Goal: Transaction & Acquisition: Download file/media

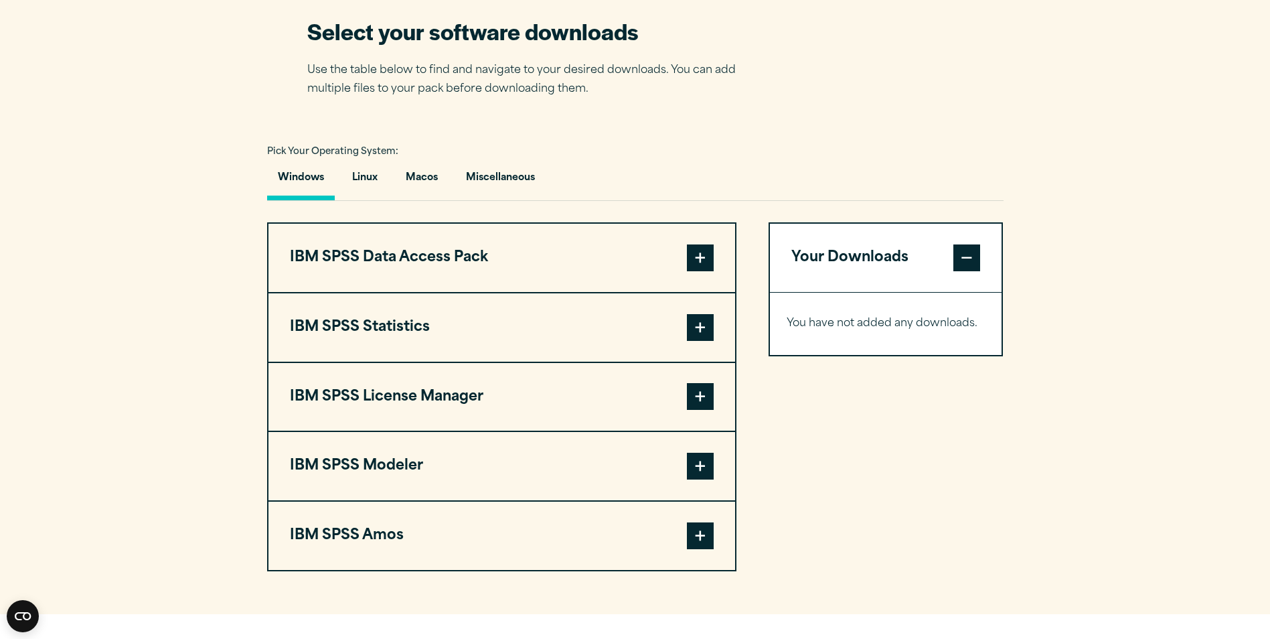
scroll to position [937, 0]
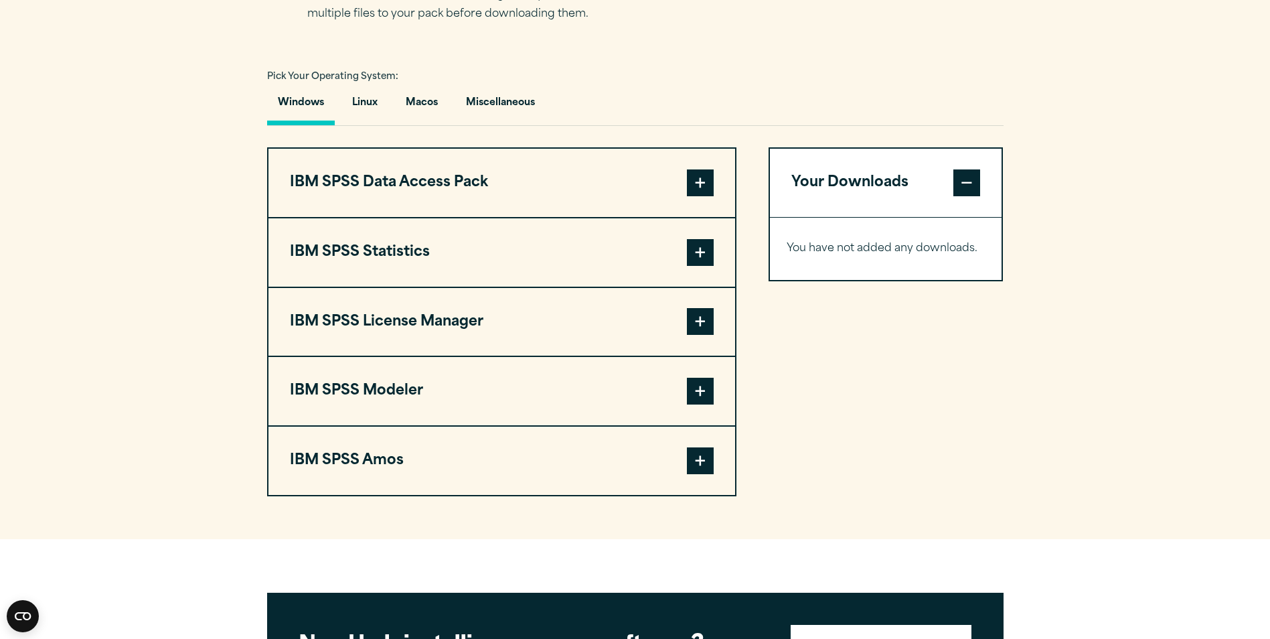
click at [704, 466] on span at bounding box center [700, 460] width 27 height 27
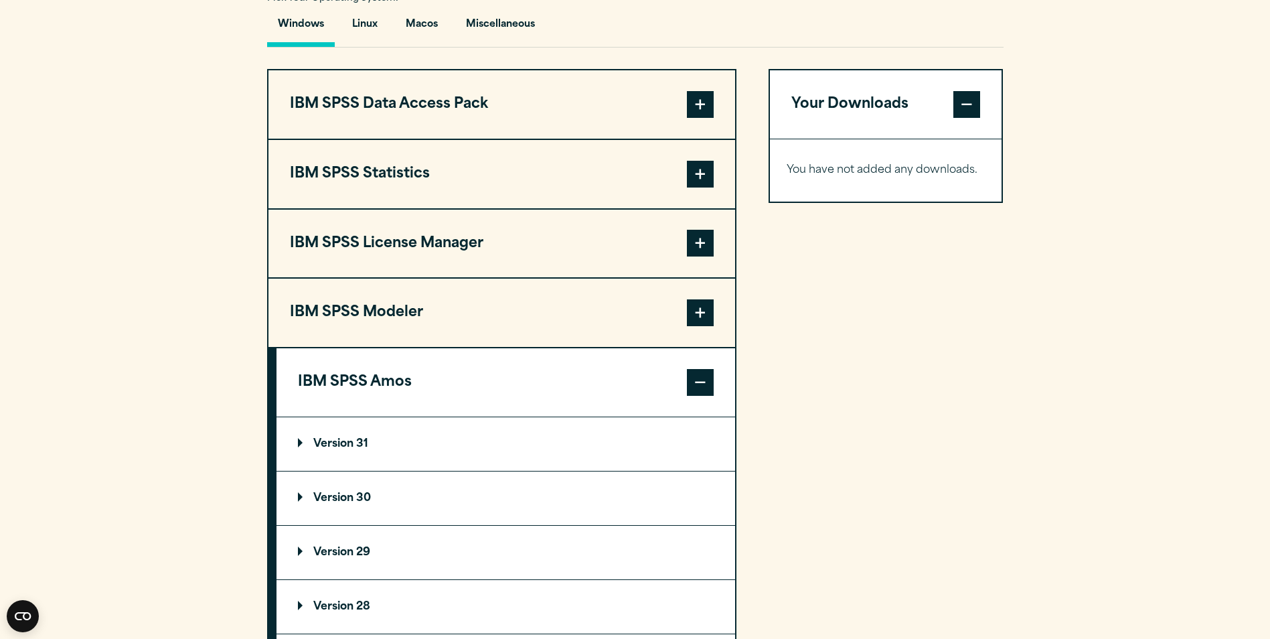
scroll to position [1138, 0]
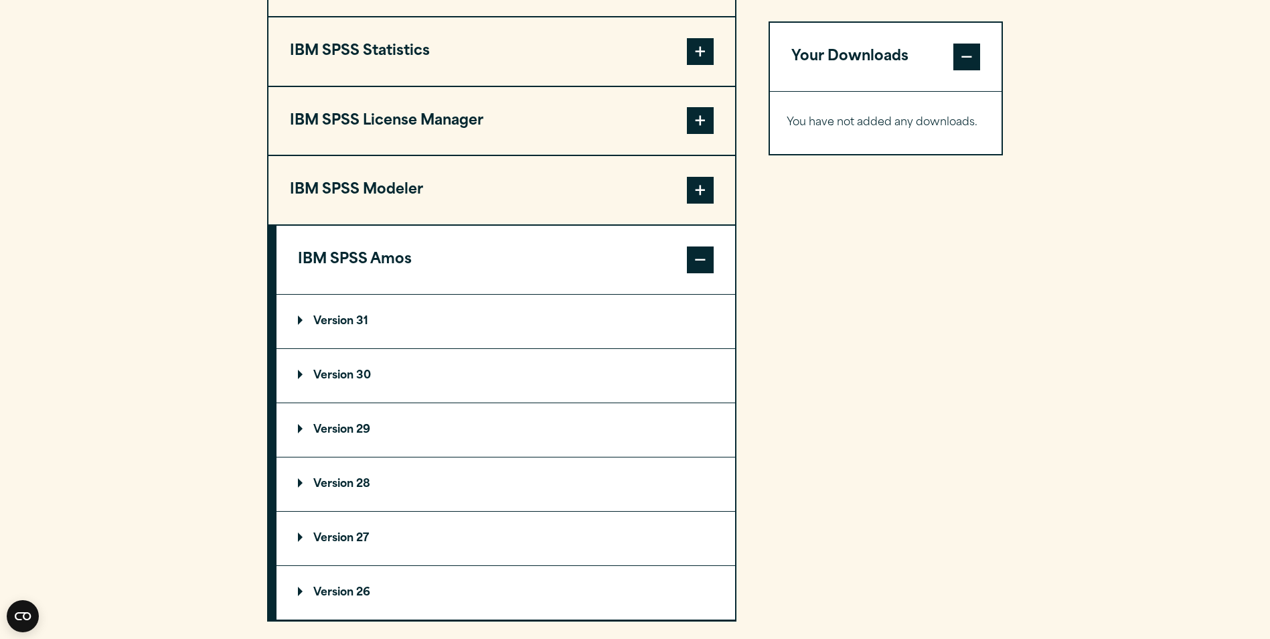
drag, startPoint x: 301, startPoint y: 321, endPoint x: 322, endPoint y: 329, distance: 22.7
click at [301, 321] on p "Version 31" at bounding box center [333, 321] width 70 height 11
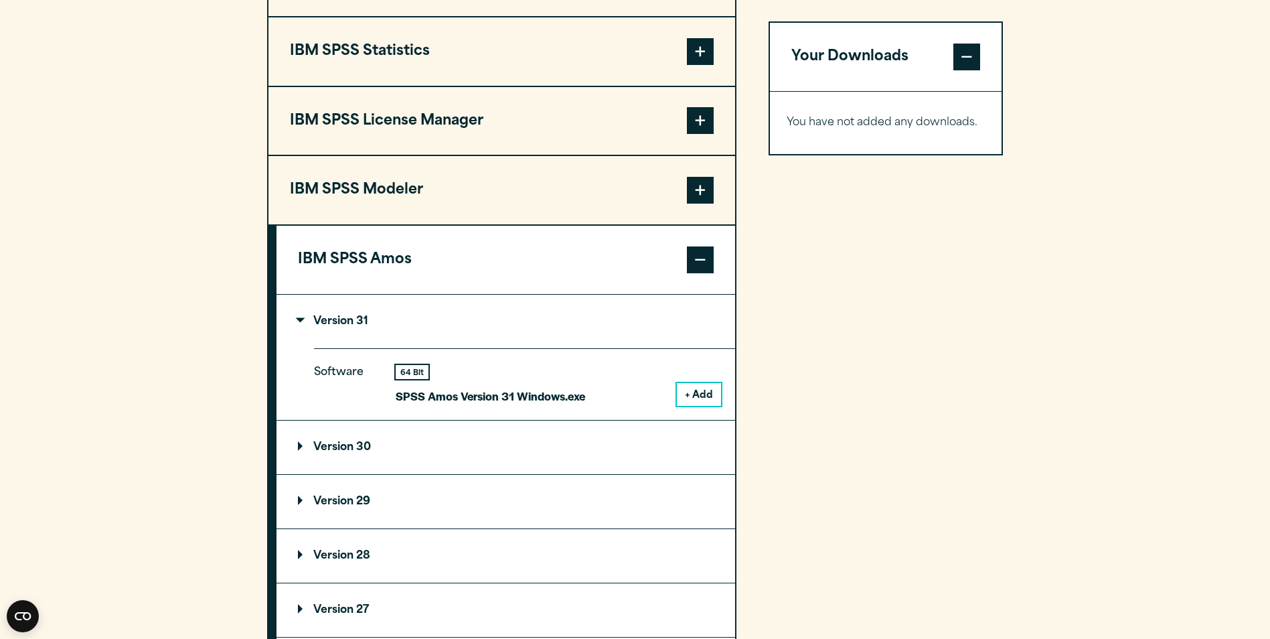
click at [684, 397] on button "+ Add" at bounding box center [699, 394] width 44 height 23
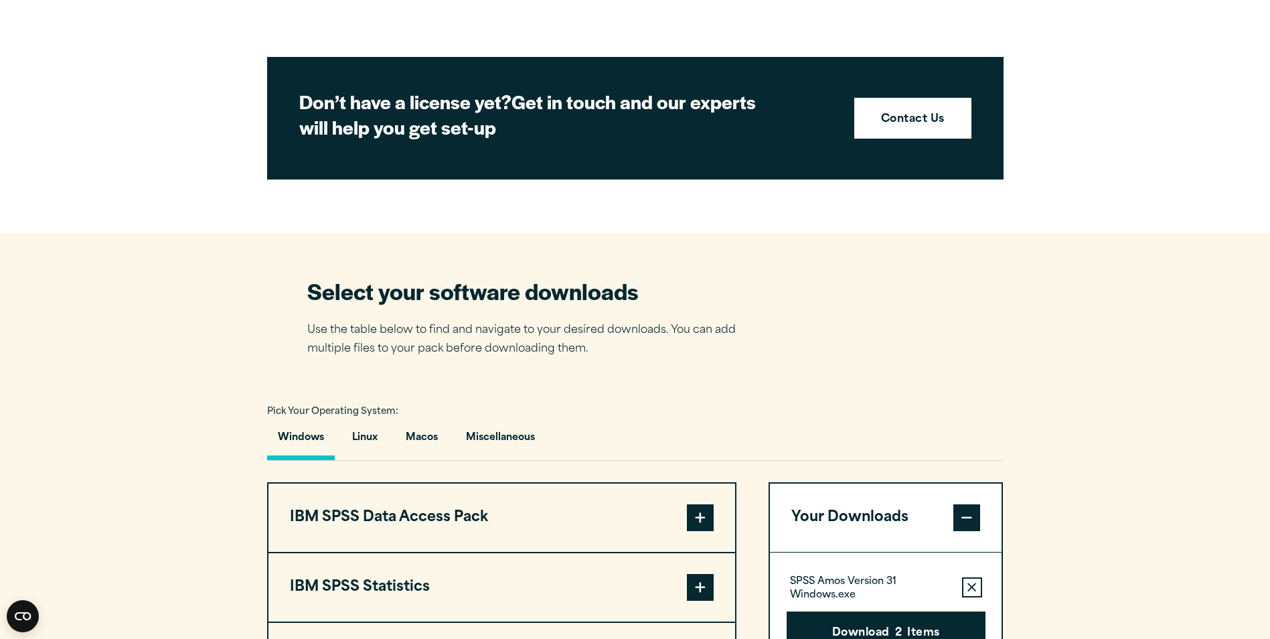
scroll to position [937, 0]
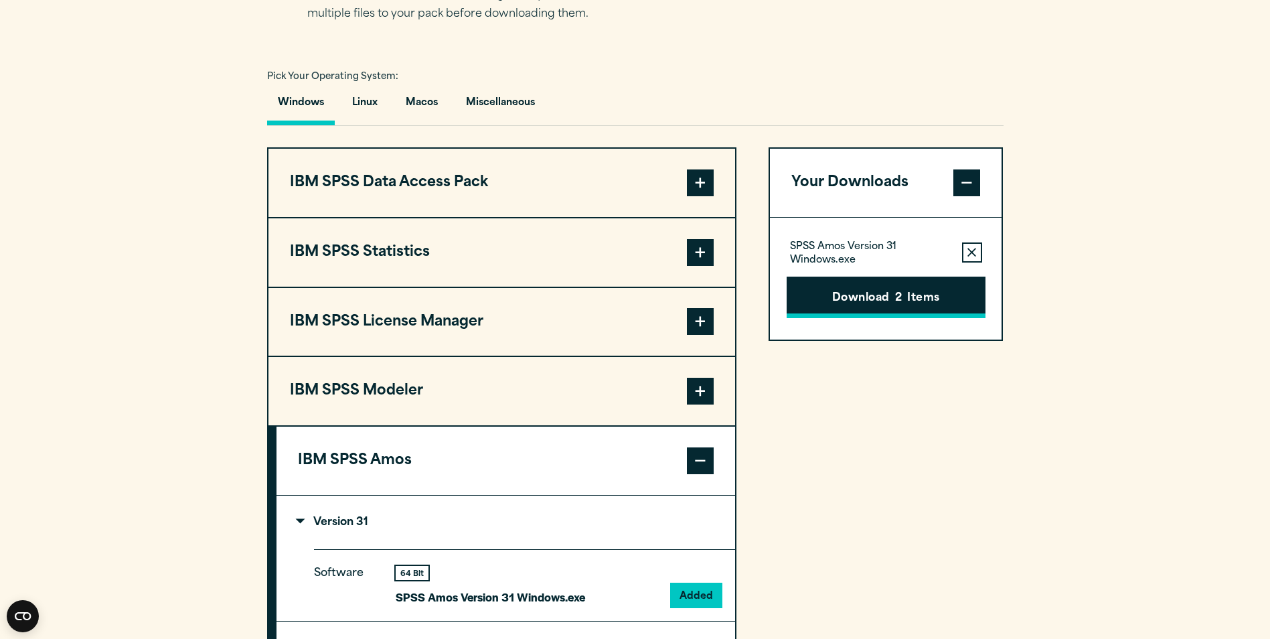
click at [917, 290] on button "Download 2 Items" at bounding box center [886, 298] width 199 height 42
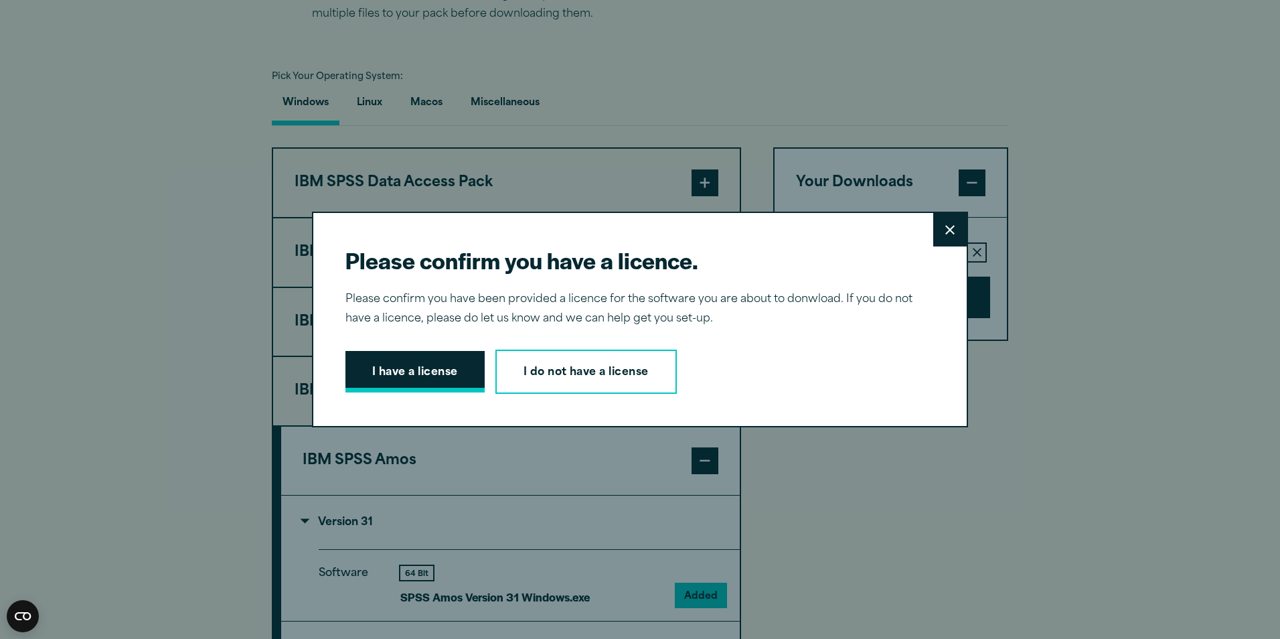
click at [431, 373] on button "I have a license" at bounding box center [415, 372] width 139 height 42
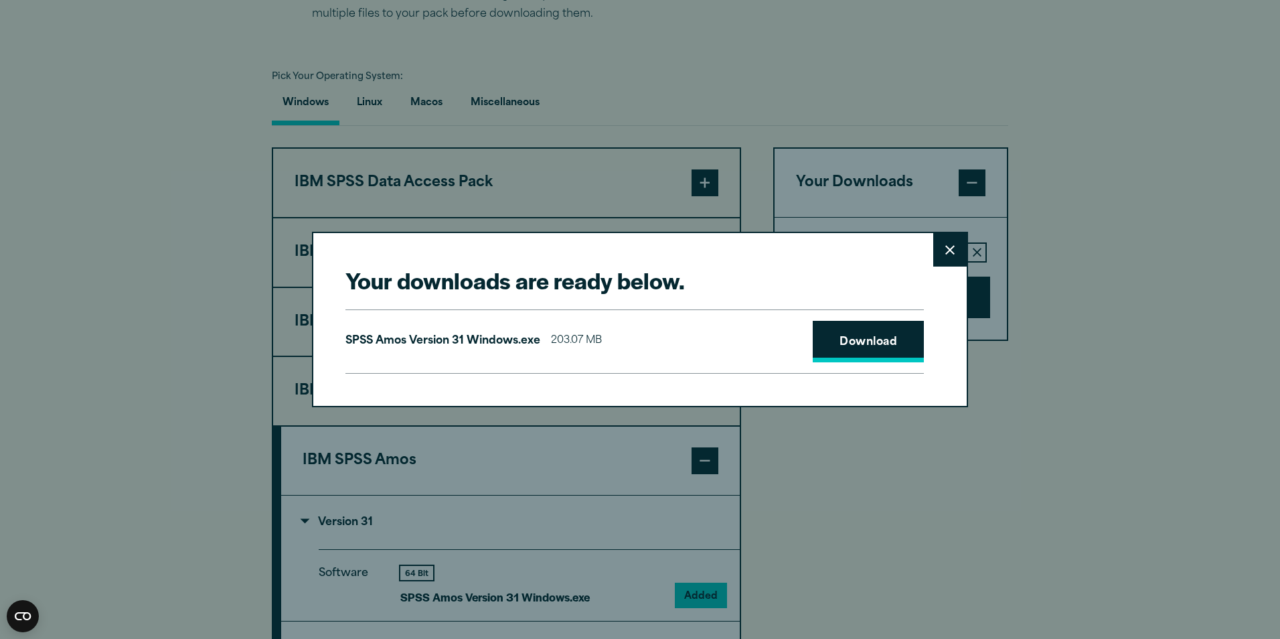
click at [831, 337] on link "Download" at bounding box center [868, 342] width 111 height 42
click at [933, 253] on button "Close" at bounding box center [949, 249] width 33 height 33
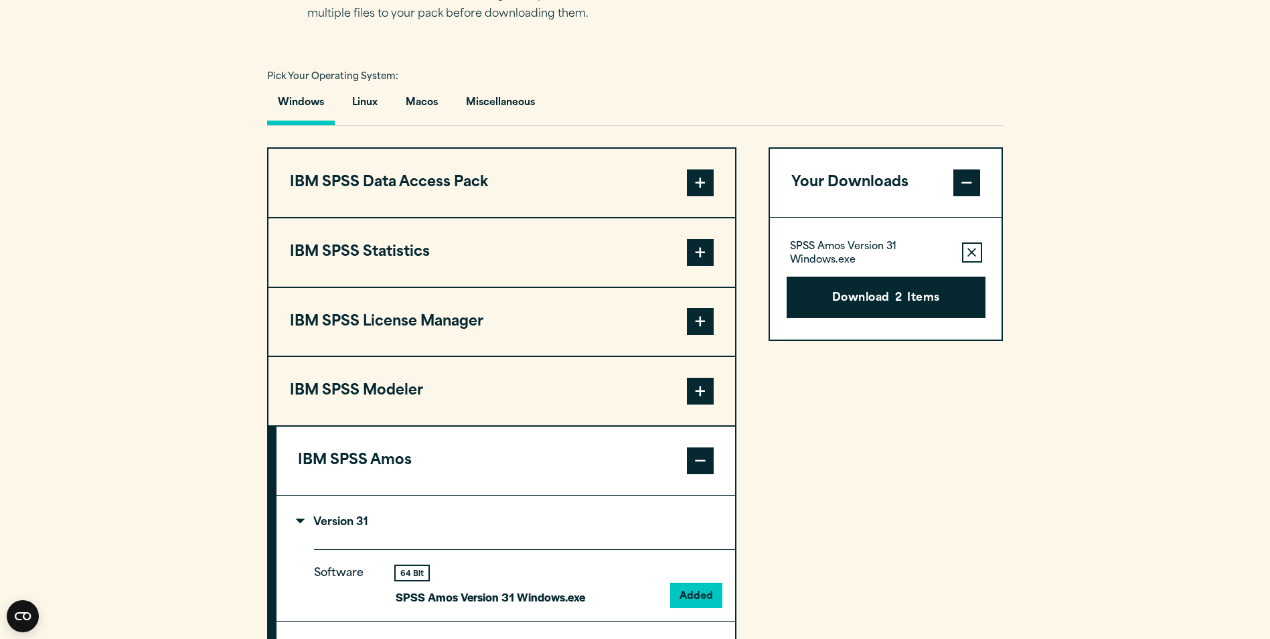
click at [704, 324] on span at bounding box center [700, 321] width 27 height 27
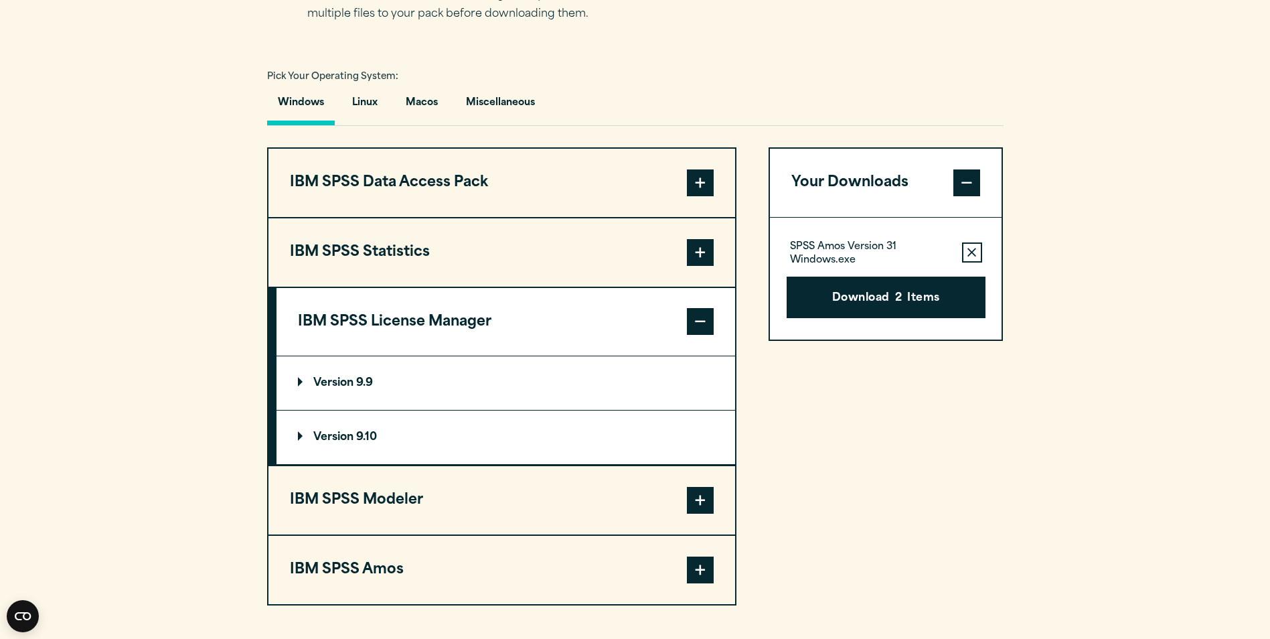
click at [302, 433] on p "Version 9.10" at bounding box center [337, 437] width 79 height 11
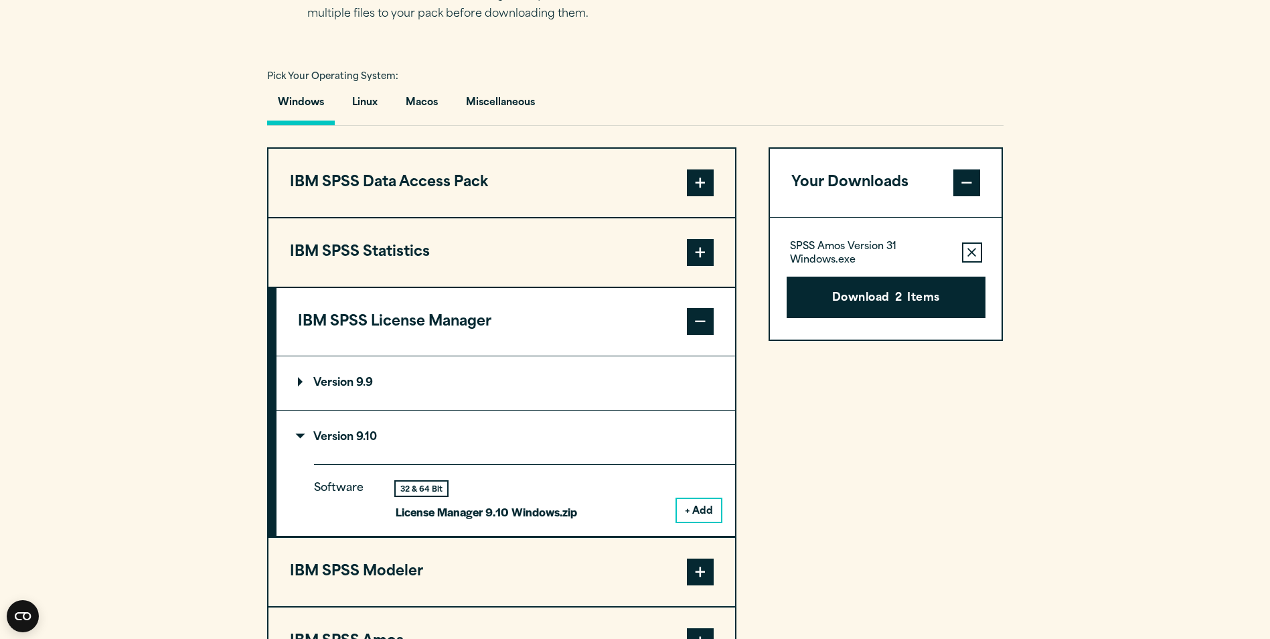
click at [704, 510] on button "+ Add" at bounding box center [699, 510] width 44 height 23
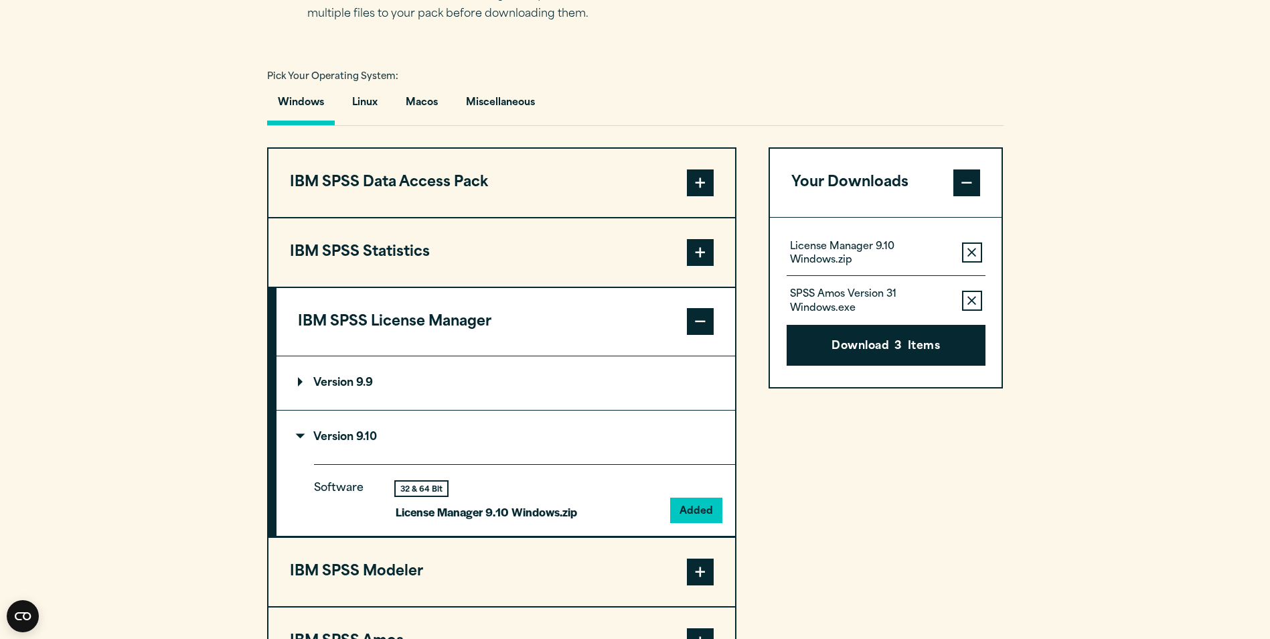
click at [977, 303] on button "Remove this item from your software download list" at bounding box center [972, 301] width 20 height 20
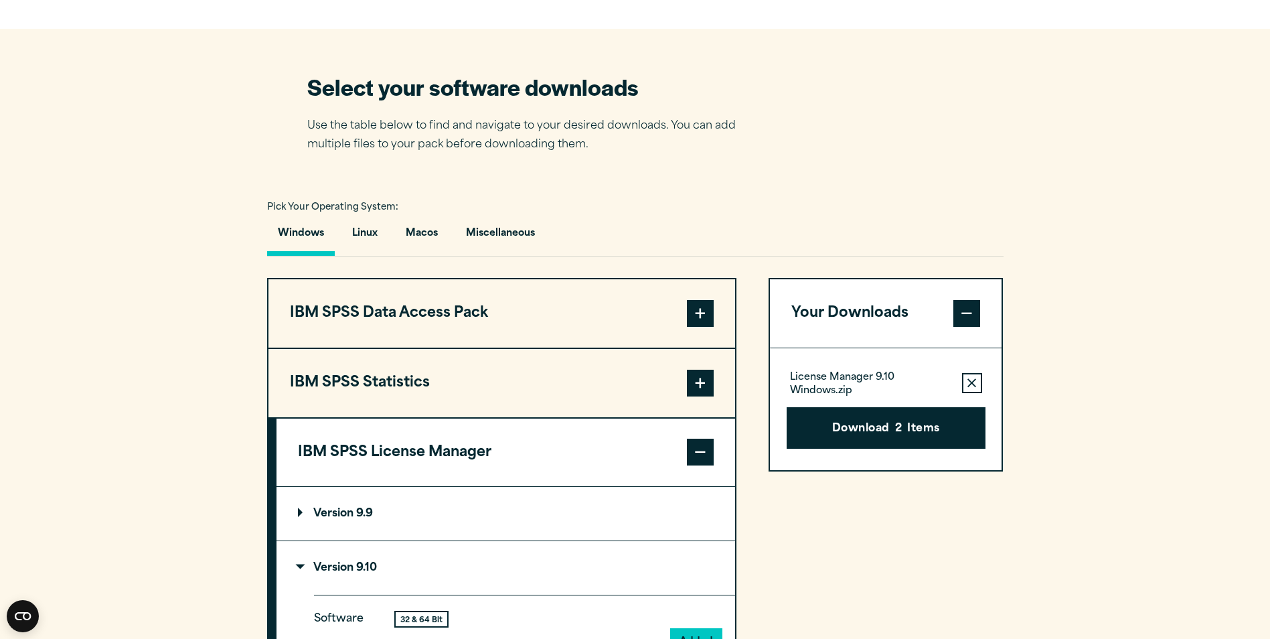
scroll to position [804, 0]
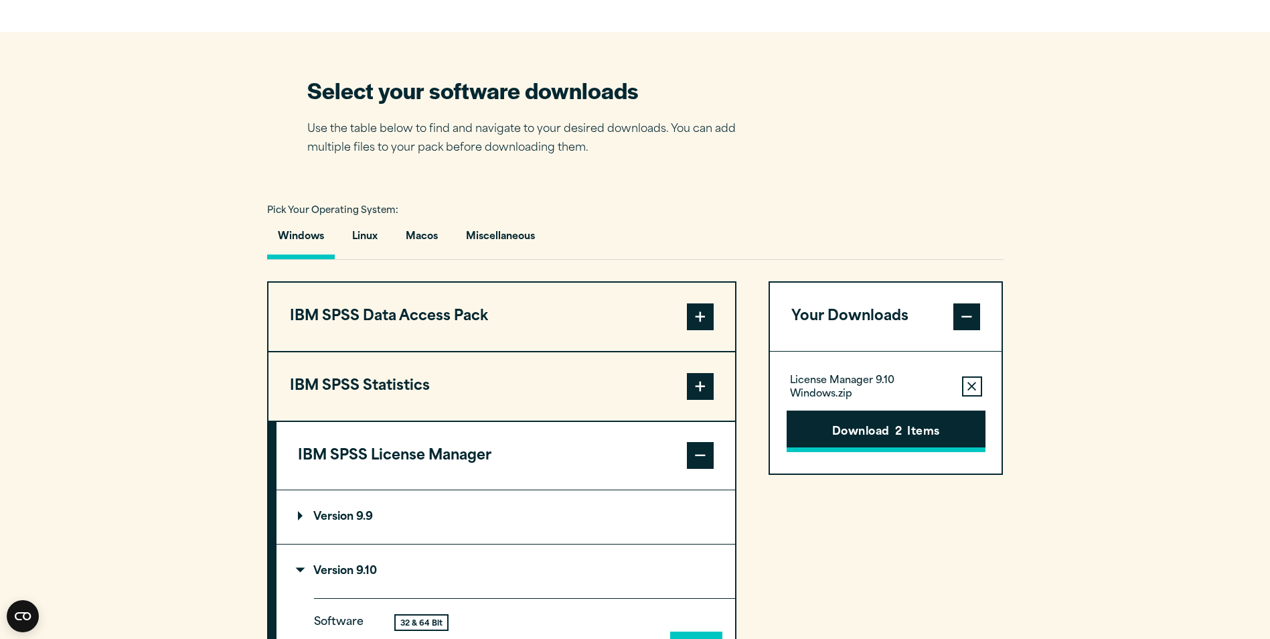
click at [885, 419] on button "Download 2 Items" at bounding box center [886, 431] width 199 height 42
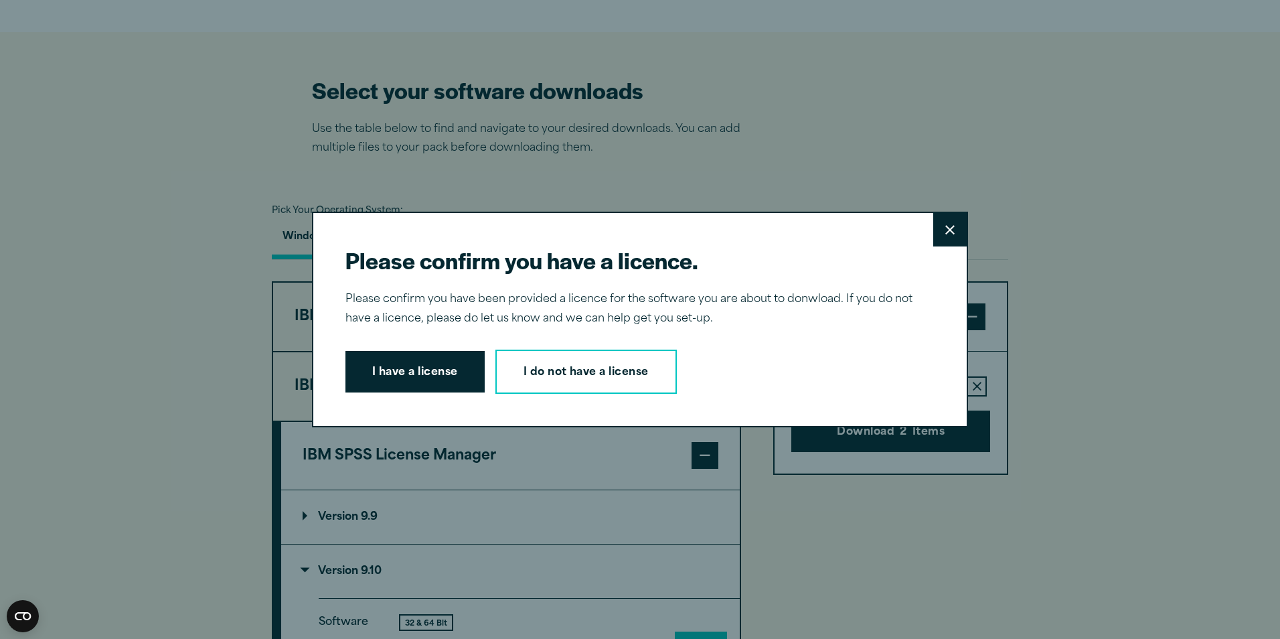
drag, startPoint x: 418, startPoint y: 367, endPoint x: 429, endPoint y: 369, distance: 10.9
click at [429, 369] on button "I have a license" at bounding box center [415, 372] width 139 height 42
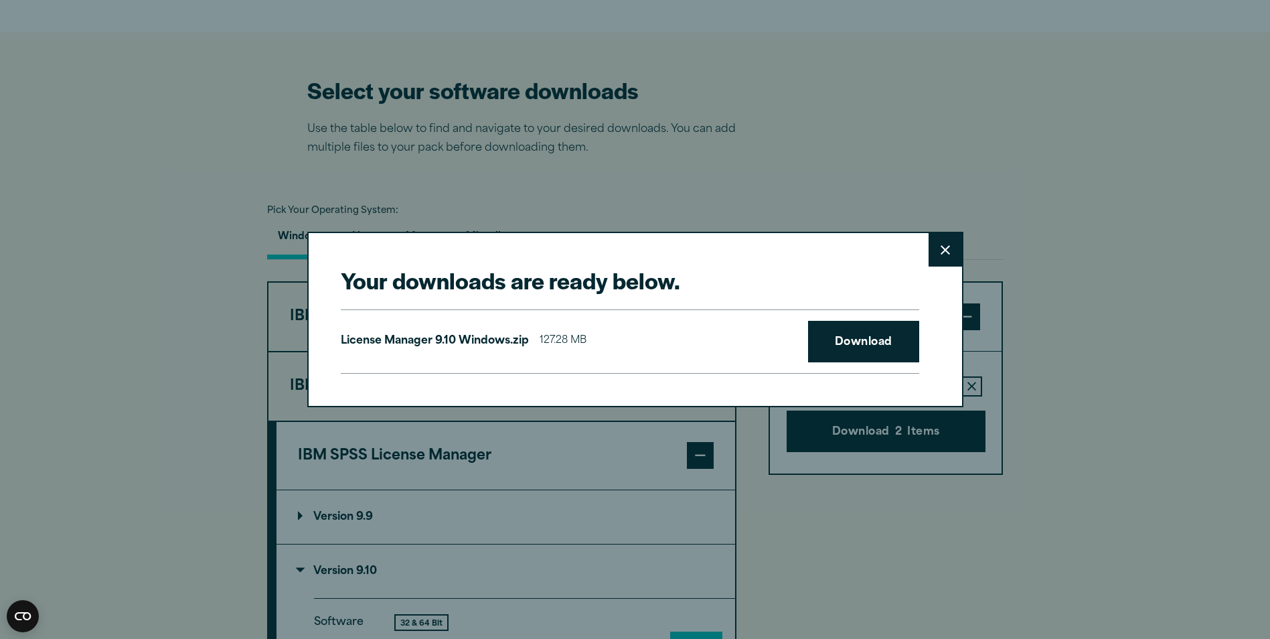
click at [771, 349] on div "License Manager 9.10 Windows.zip 127.28 MB Download" at bounding box center [630, 341] width 579 height 64
click at [852, 344] on link "Download" at bounding box center [863, 342] width 111 height 42
click at [952, 244] on button "Close" at bounding box center [945, 249] width 33 height 33
